Goal: Communication & Community: Ask a question

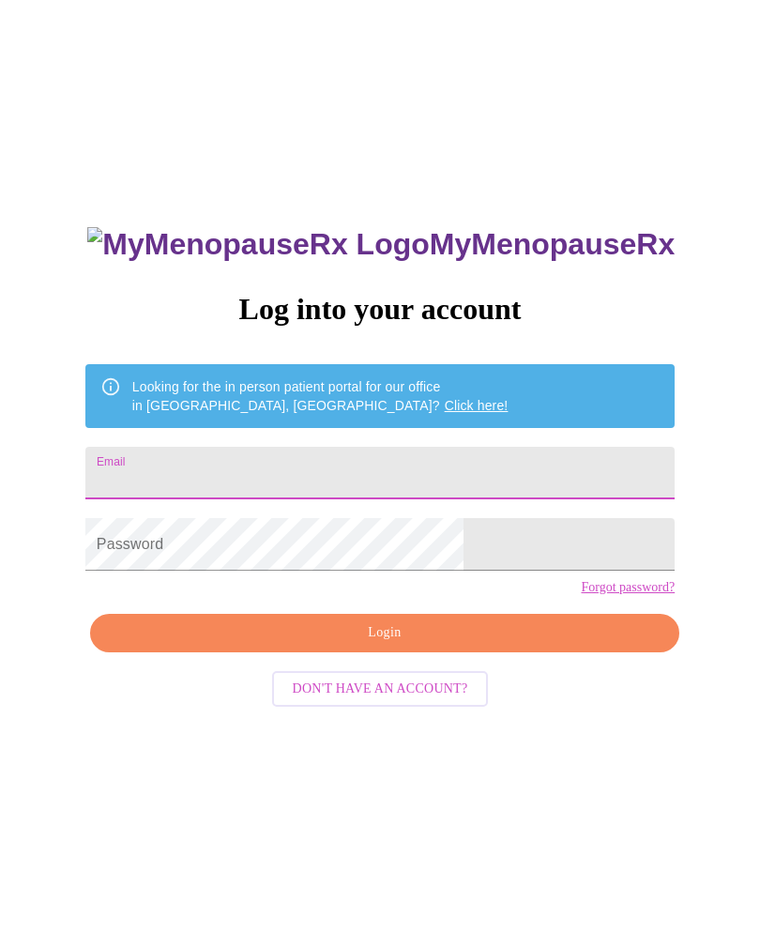
click at [342, 448] on input "Email" at bounding box center [380, 473] width 590 height 53
type input "[EMAIL_ADDRESS][DOMAIN_NAME]"
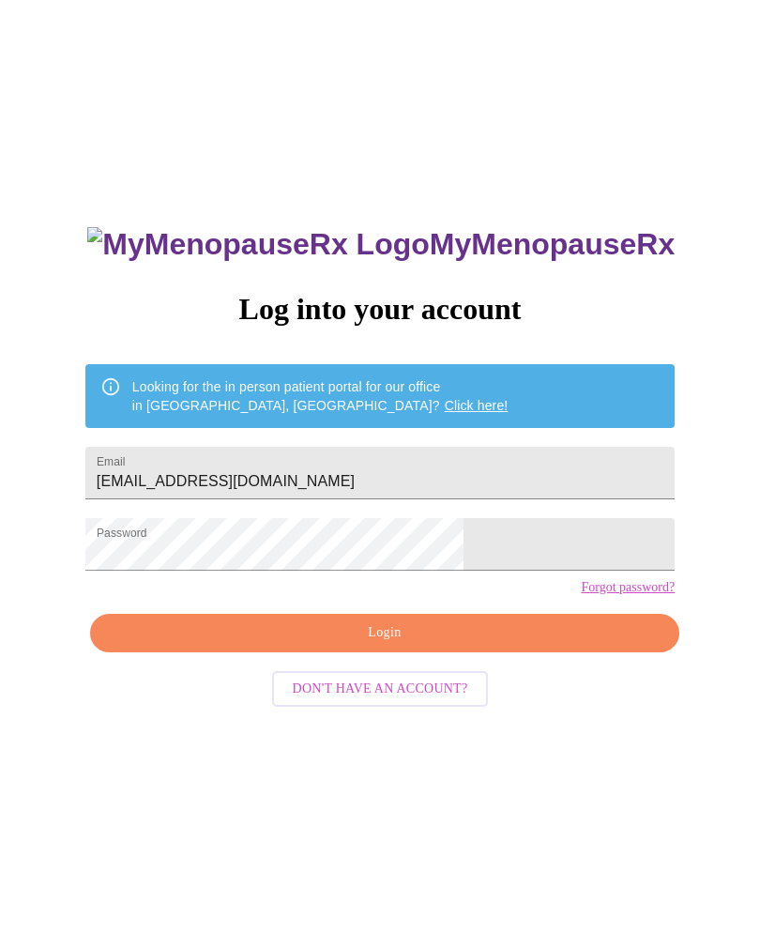
click at [410, 645] on span "Login" at bounding box center [385, 632] width 546 height 23
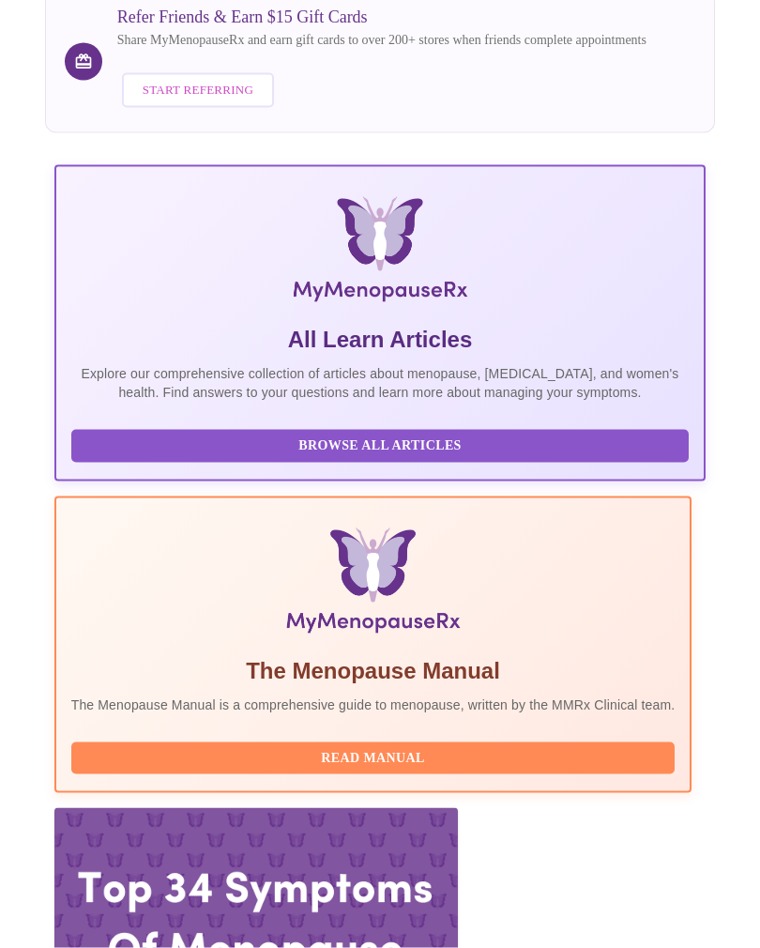
scroll to position [233, 0]
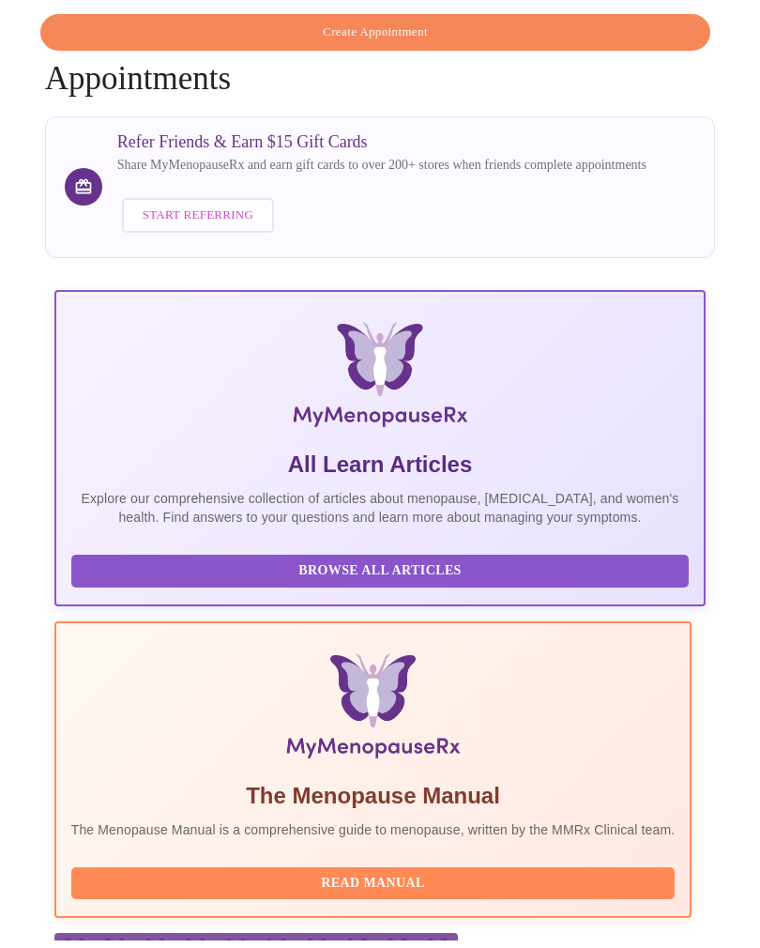
scroll to position [62, 0]
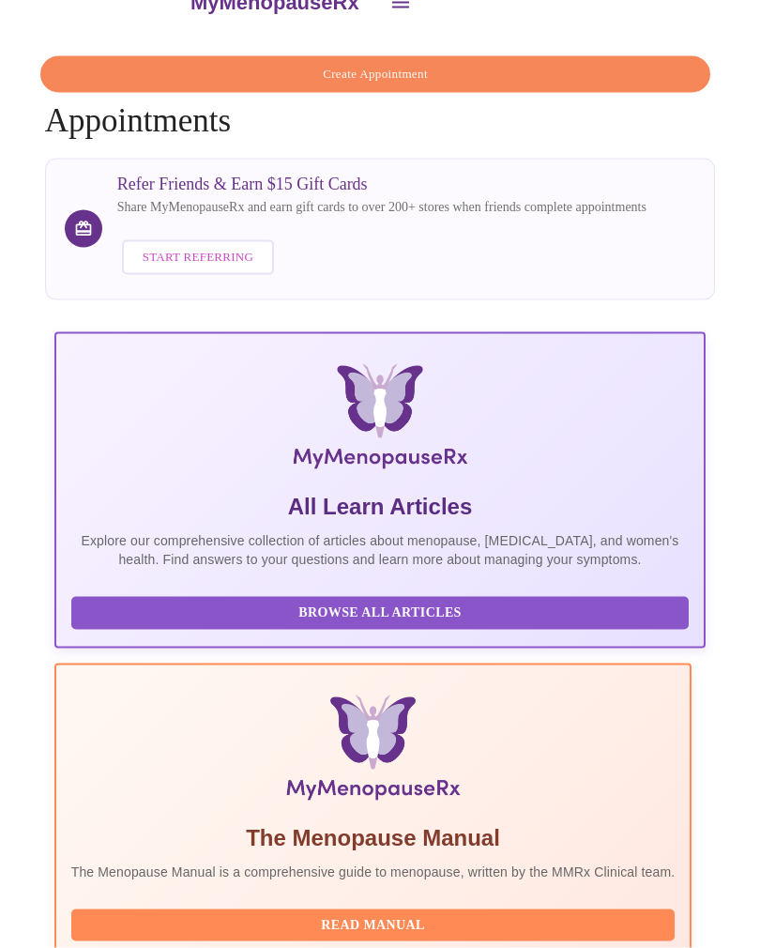
scroll to position [233, 0]
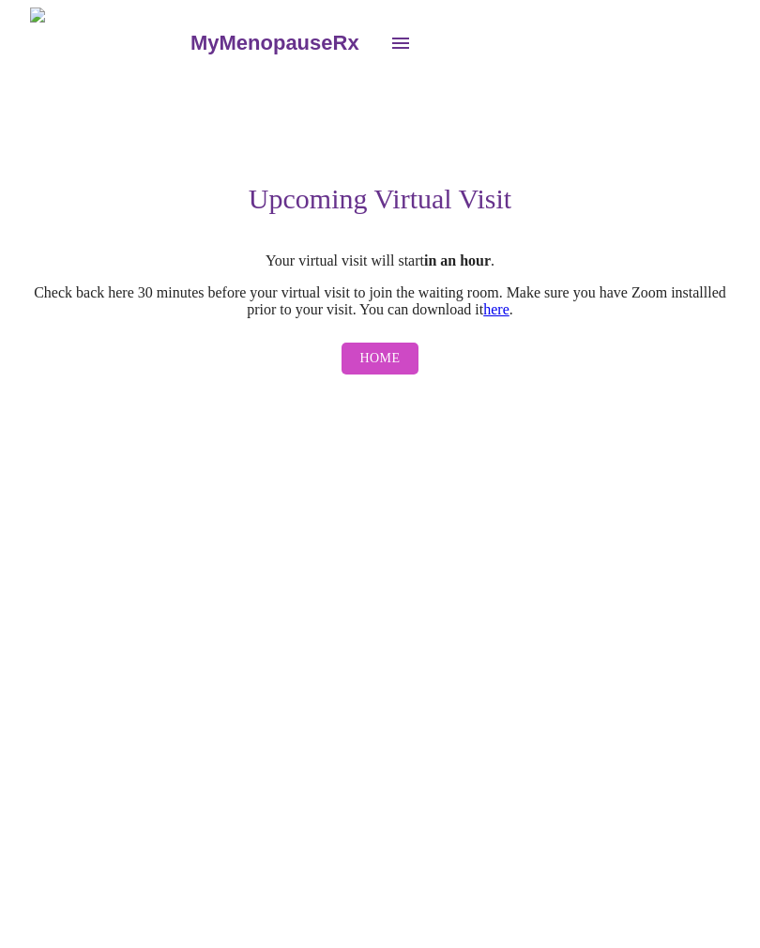
click at [380, 367] on span "Home" at bounding box center [380, 358] width 40 height 23
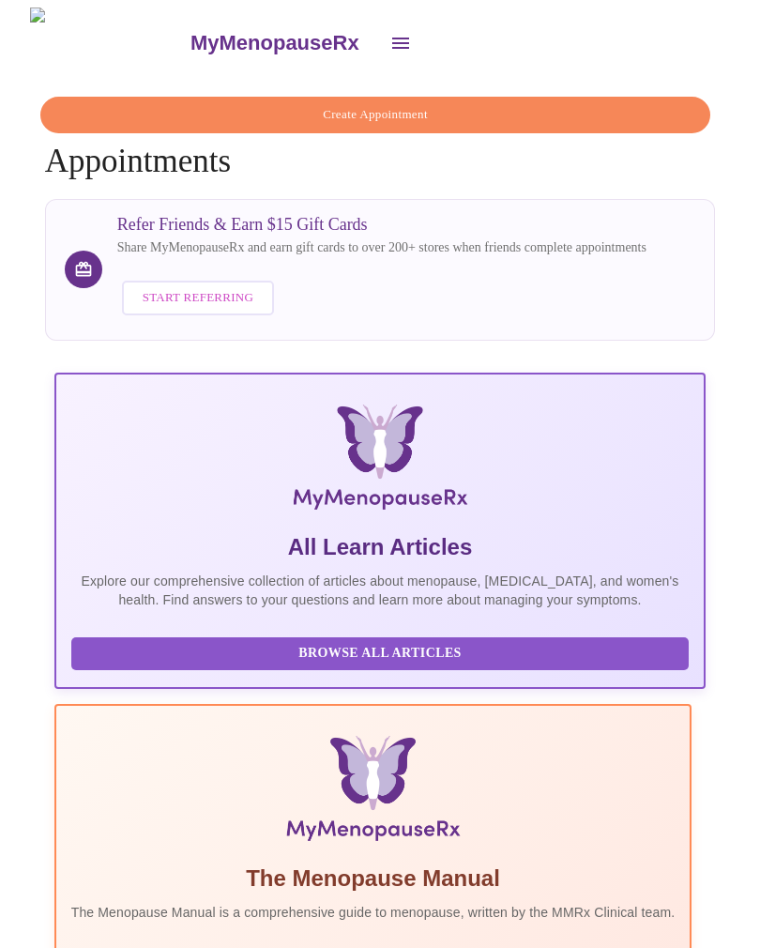
click at [378, 21] on button "open drawer" at bounding box center [400, 43] width 45 height 45
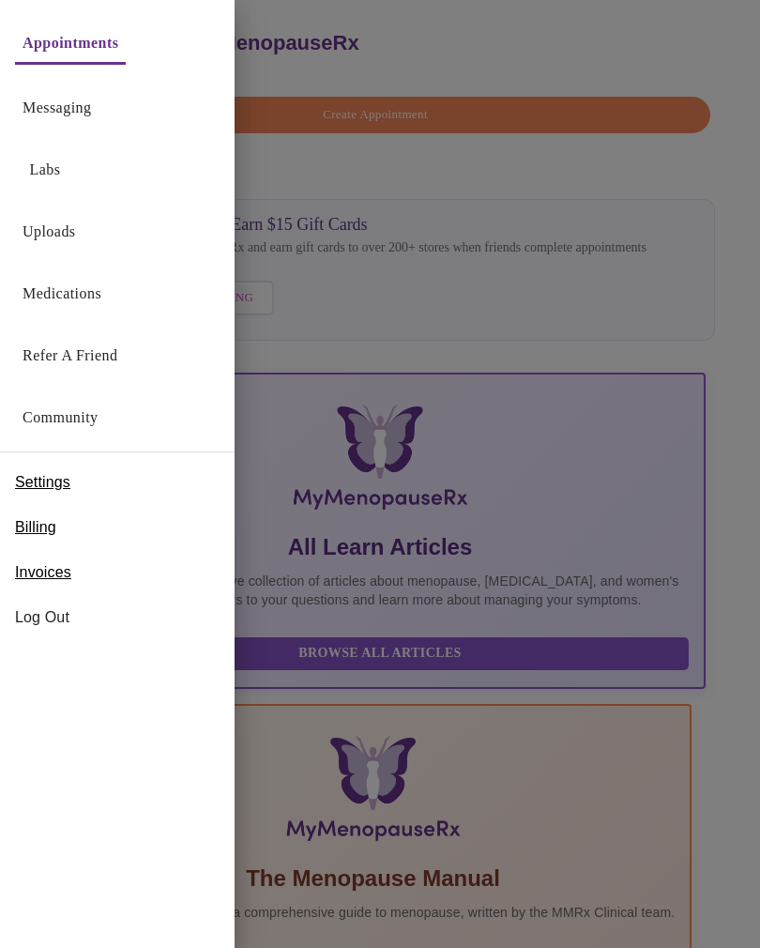
click at [77, 104] on link "Messaging" at bounding box center [57, 108] width 69 height 26
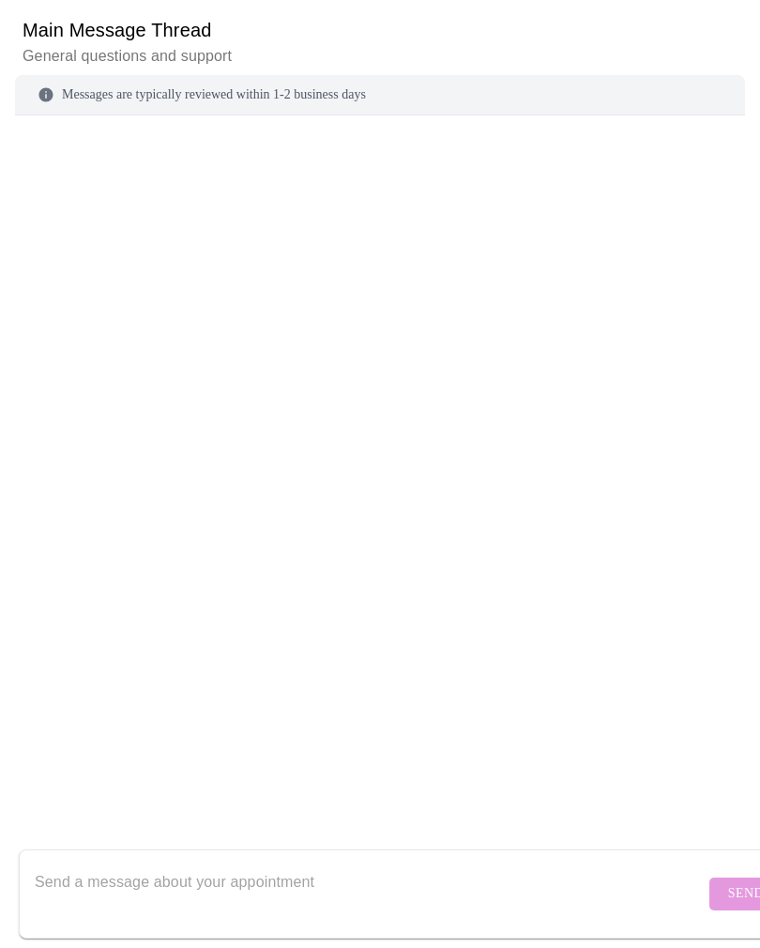
scroll to position [192, 0]
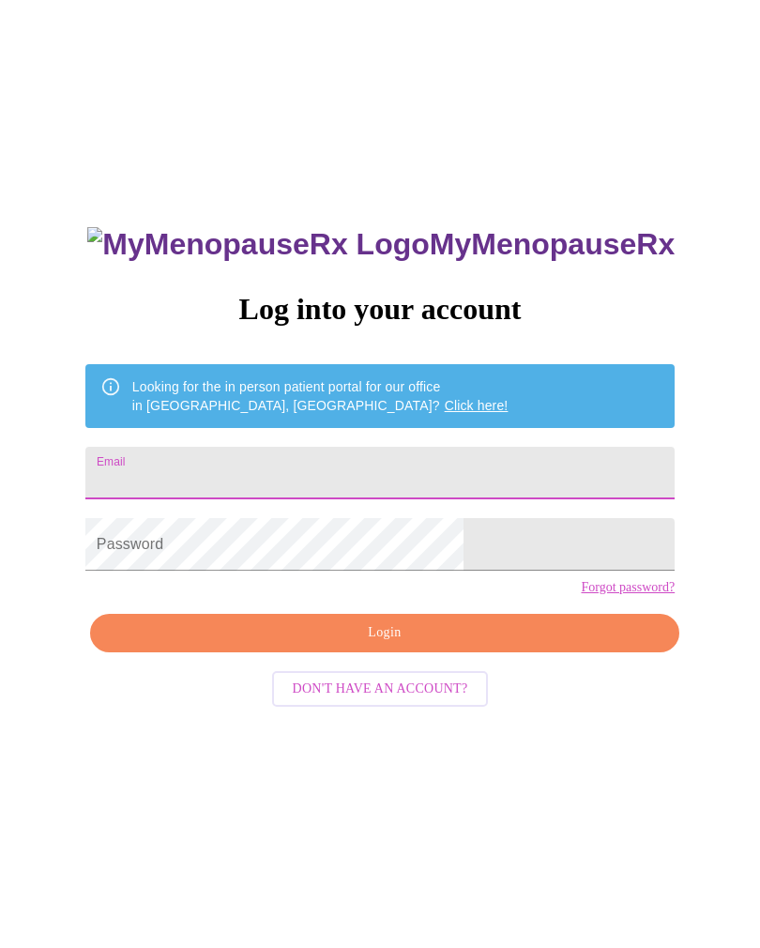
type input "[EMAIL_ADDRESS][DOMAIN_NAME]"
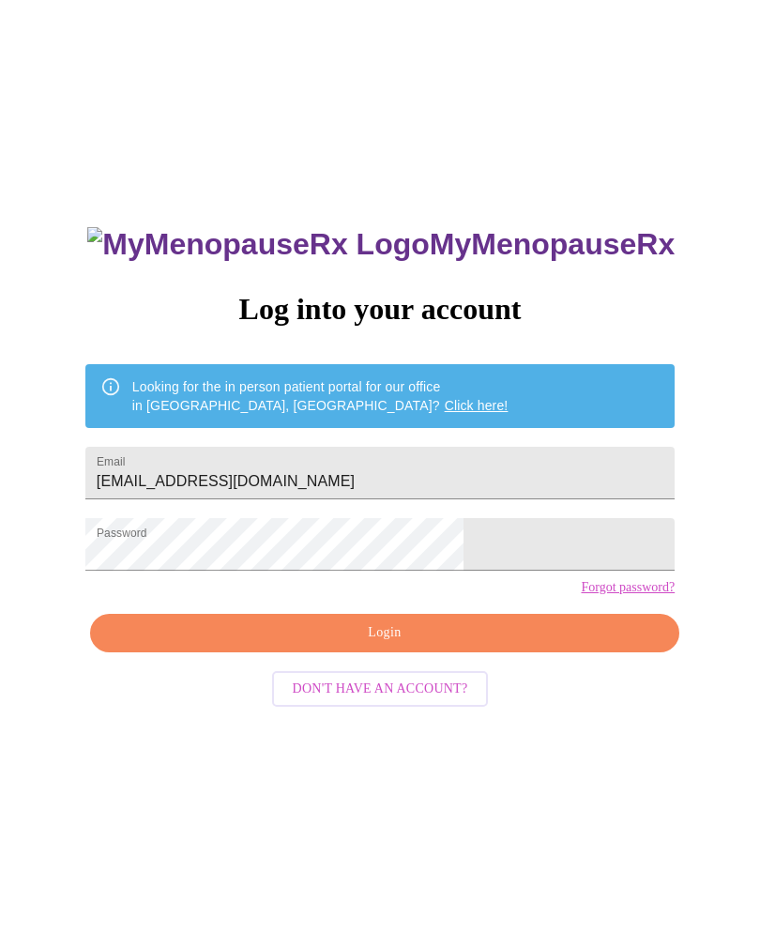
click at [395, 645] on span "Login" at bounding box center [385, 632] width 546 height 23
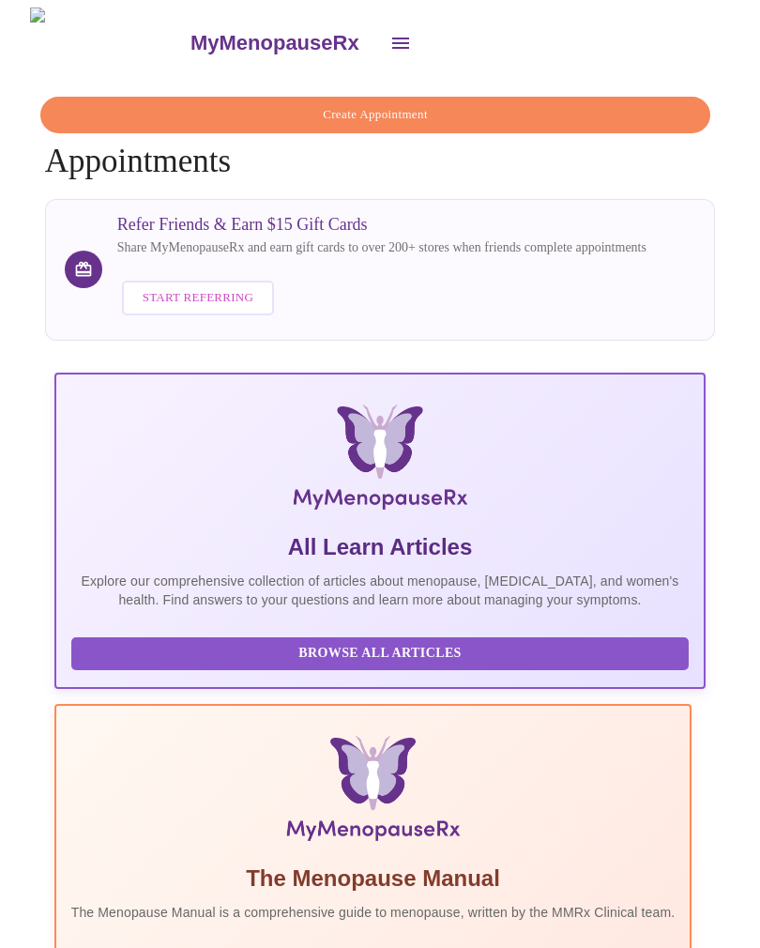
click at [390, 32] on icon "open drawer" at bounding box center [401, 43] width 23 height 23
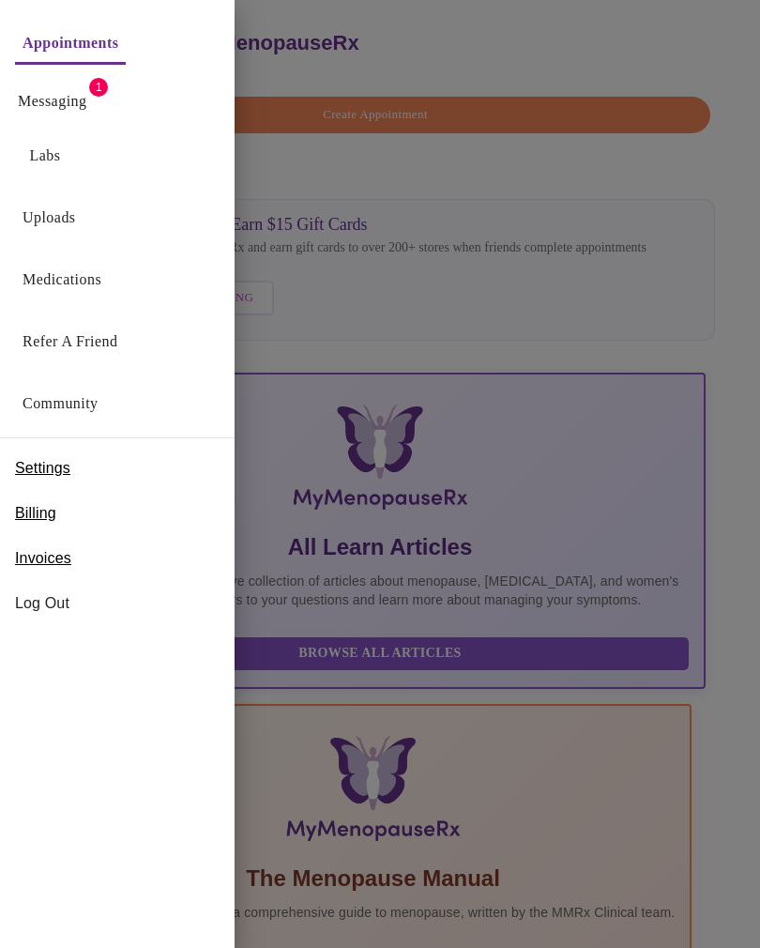
click at [72, 99] on link "Messaging" at bounding box center [52, 101] width 69 height 26
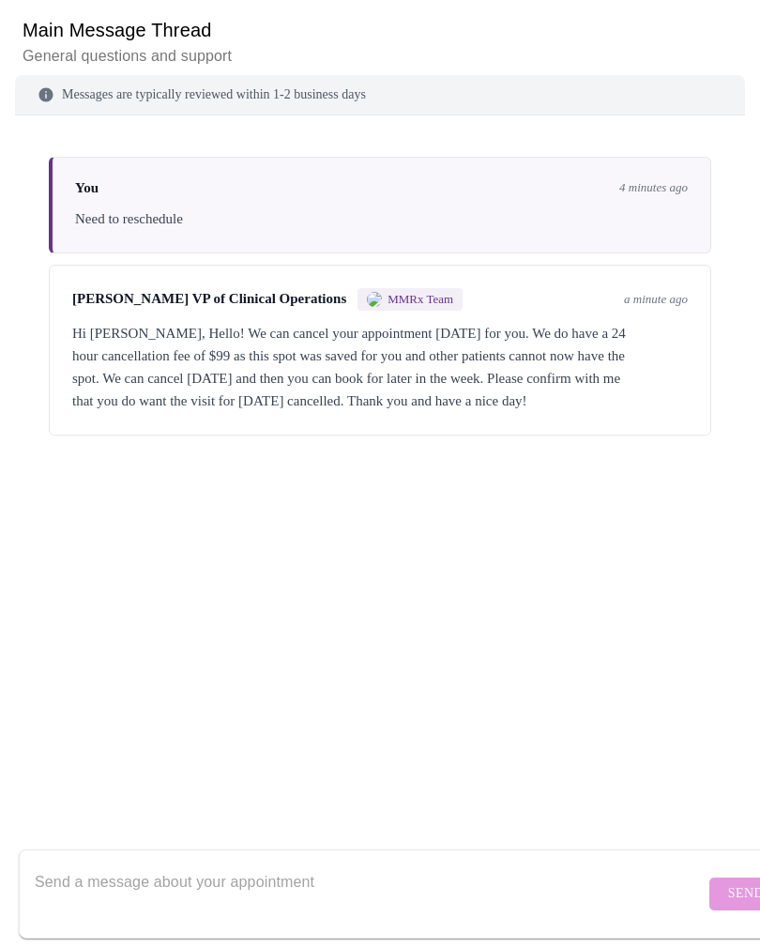
scroll to position [192, 0]
click at [176, 867] on textarea "Send a message about your appointment" at bounding box center [370, 894] width 670 height 60
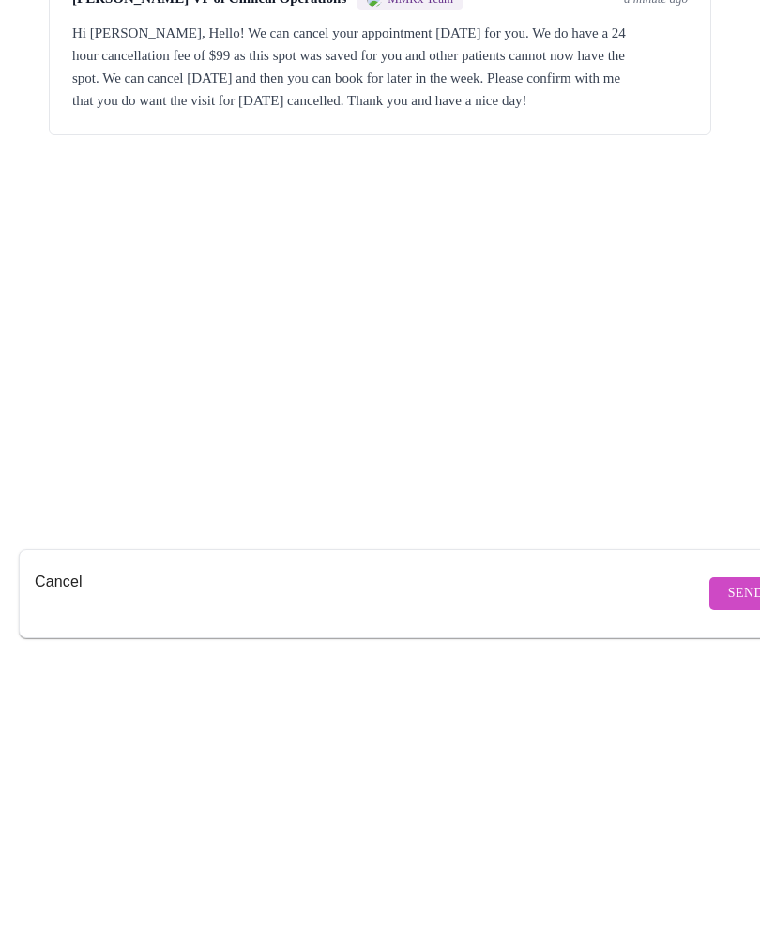
type textarea "Cancel"
click at [728, 882] on span "Send" at bounding box center [746, 893] width 36 height 23
